Goal: Task Accomplishment & Management: Manage account settings

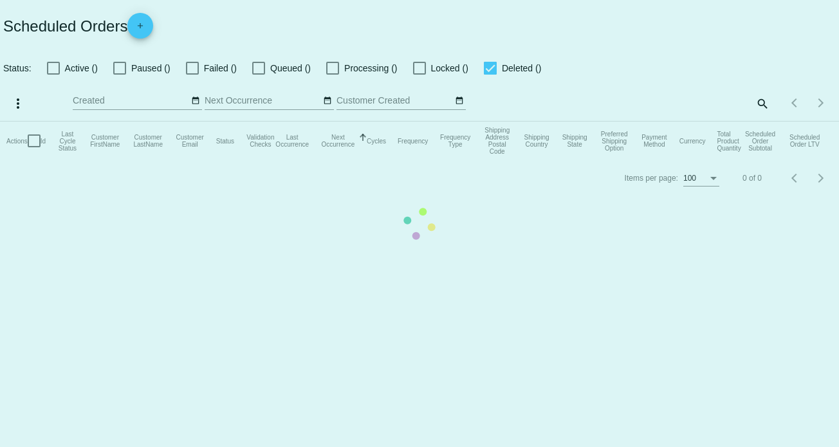
click at [762, 122] on mat-table "Actions Id Last Cycle Status Customer FirstName Customer LastName Customer Emai…" at bounding box center [419, 141] width 839 height 39
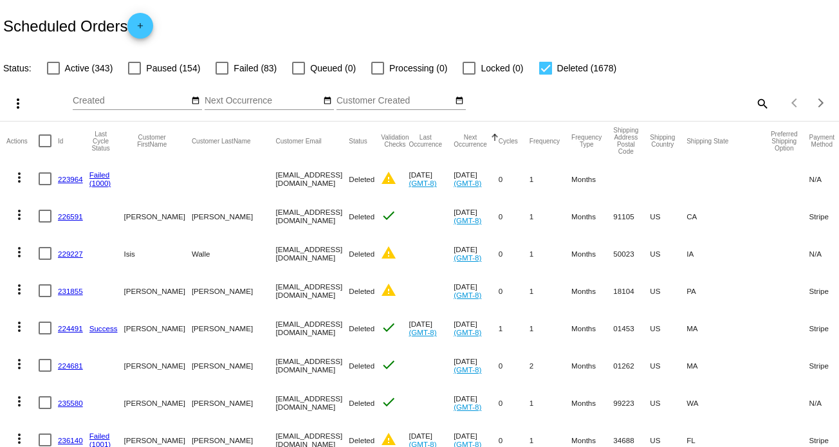
click at [754, 103] on mat-icon "search" at bounding box center [761, 103] width 15 height 20
click at [599, 102] on input "Search" at bounding box center [664, 101] width 209 height 10
paste input "[EMAIL_ADDRESS][DOMAIN_NAME]"
type input "[EMAIL_ADDRESS][DOMAIN_NAME]"
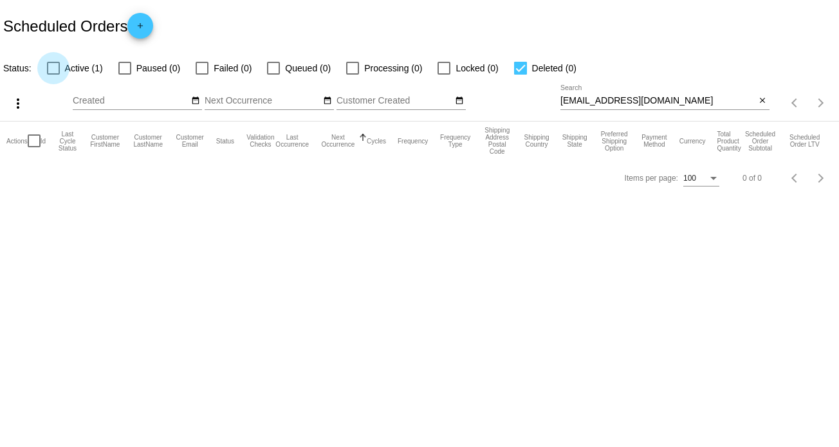
click at [54, 71] on div at bounding box center [53, 68] width 13 height 13
click at [53, 75] on input "Active (1)" at bounding box center [53, 75] width 1 height 1
checkbox input "true"
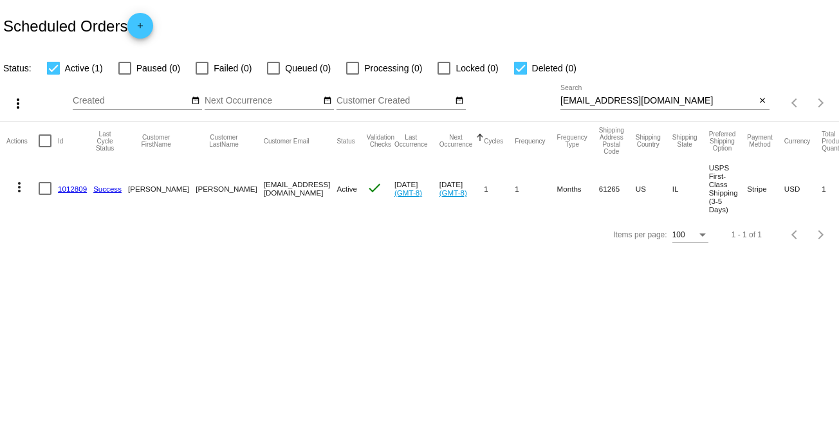
click at [18, 187] on mat-icon "more_vert" at bounding box center [19, 186] width 15 height 15
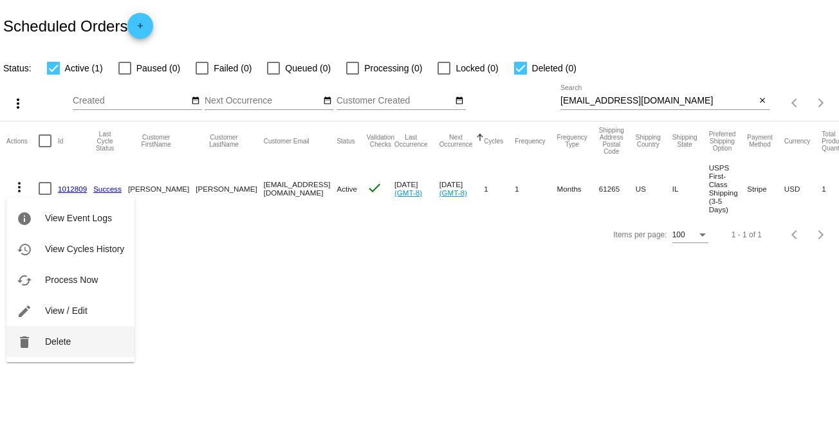
click at [56, 336] on span "Delete" at bounding box center [58, 341] width 26 height 10
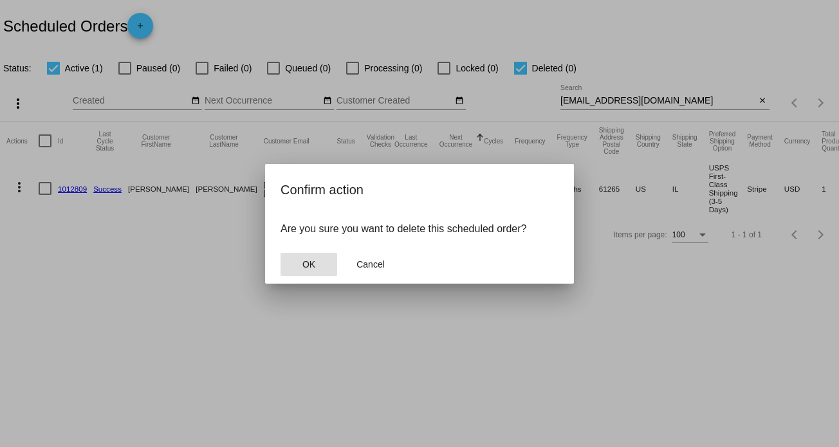
click at [304, 259] on span "OK" at bounding box center [308, 264] width 13 height 10
